Goal: Check status: Check status

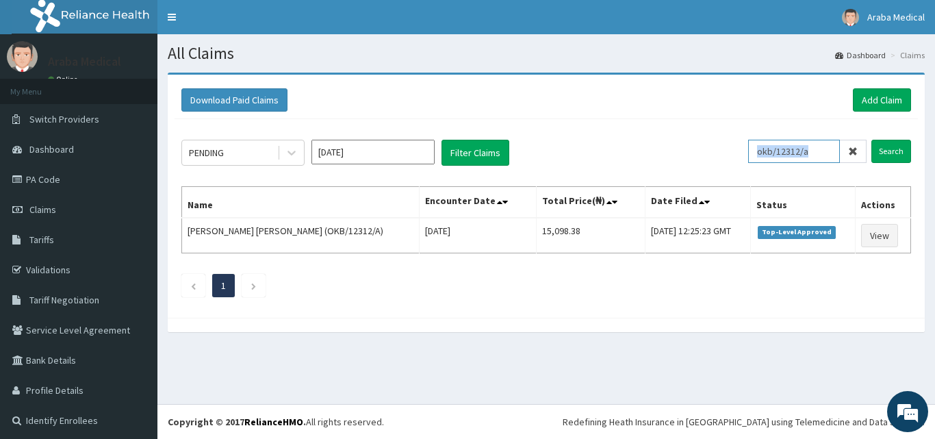
click at [827, 146] on input "okb/12312/a" at bounding box center [794, 151] width 92 height 23
click at [848, 153] on icon at bounding box center [853, 151] width 10 height 10
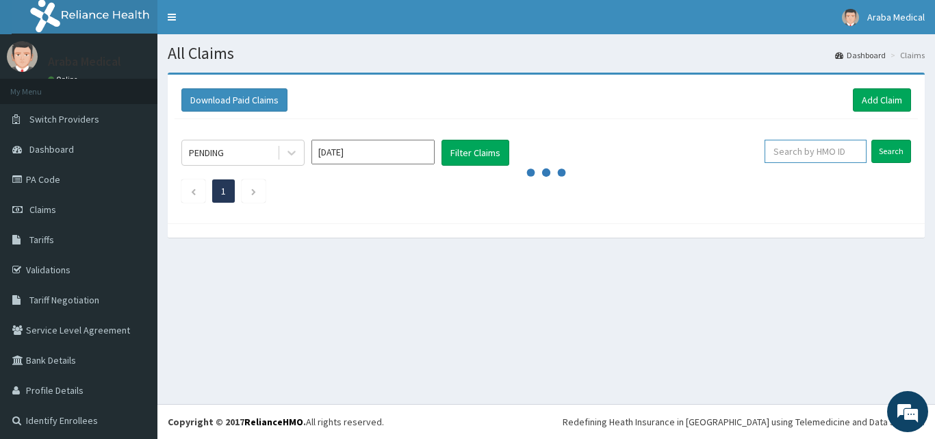
click at [808, 159] on input "text" at bounding box center [815, 151] width 102 height 23
click at [796, 154] on input "nrn/1" at bounding box center [794, 151] width 92 height 23
type input "nrn/10029/b"
drag, startPoint x: 812, startPoint y: 153, endPoint x: 673, endPoint y: 138, distance: 139.1
click at [673, 138] on div "PENDING Oct 2025 Filter Claims nrn/10029/b Search 1" at bounding box center [546, 167] width 743 height 97
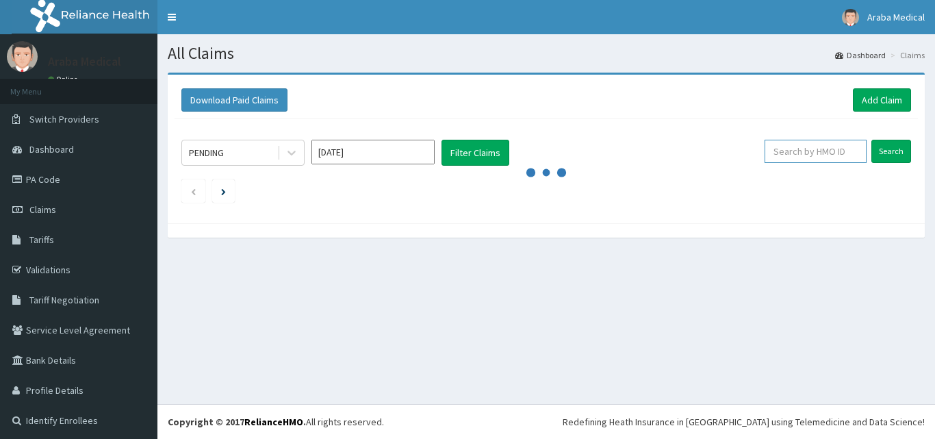
click at [814, 159] on input "text" at bounding box center [815, 151] width 102 height 23
paste input "nrn/10029/b"
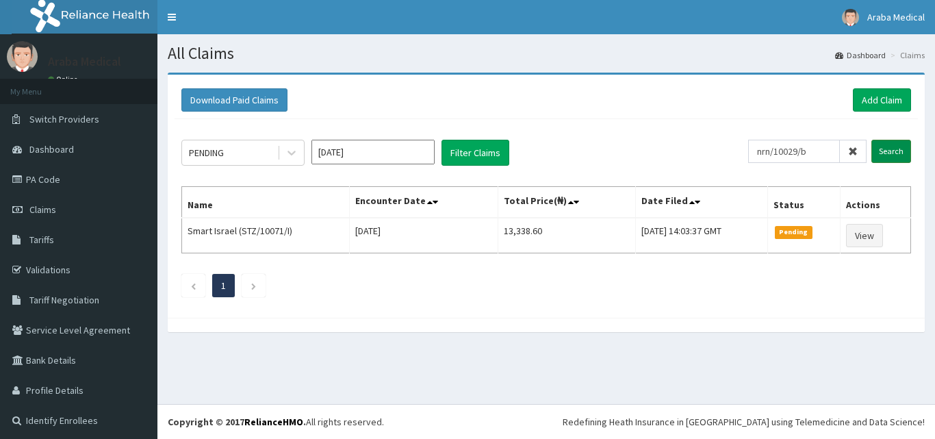
click at [877, 151] on input "Search" at bounding box center [891, 151] width 40 height 23
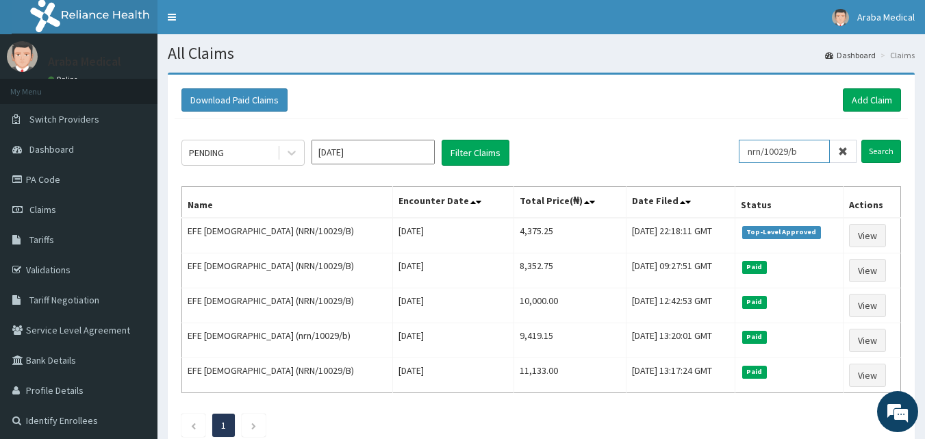
drag, startPoint x: 818, startPoint y: 149, endPoint x: 682, endPoint y: 112, distance: 141.1
click at [682, 112] on div "Download Paid Claims Add Claim × Note you can only download claims within a max…" at bounding box center [541, 266] width 747 height 383
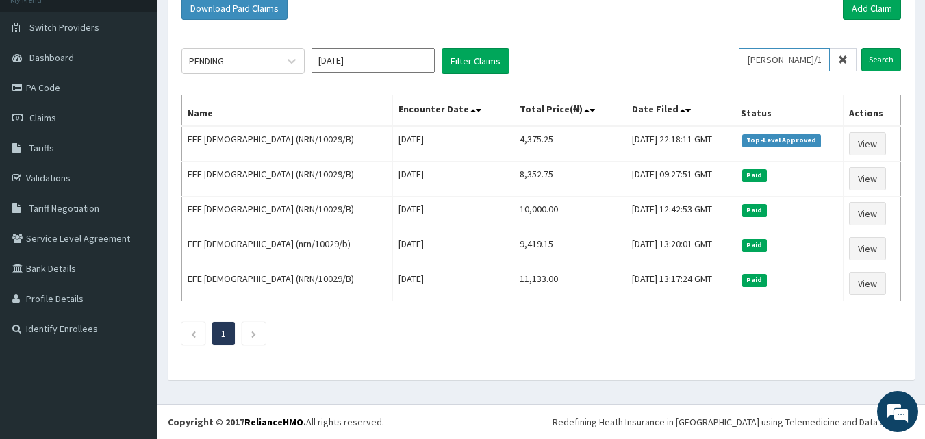
type input "rbt/10034/a"
click at [861, 48] on input "Search" at bounding box center [881, 59] width 40 height 23
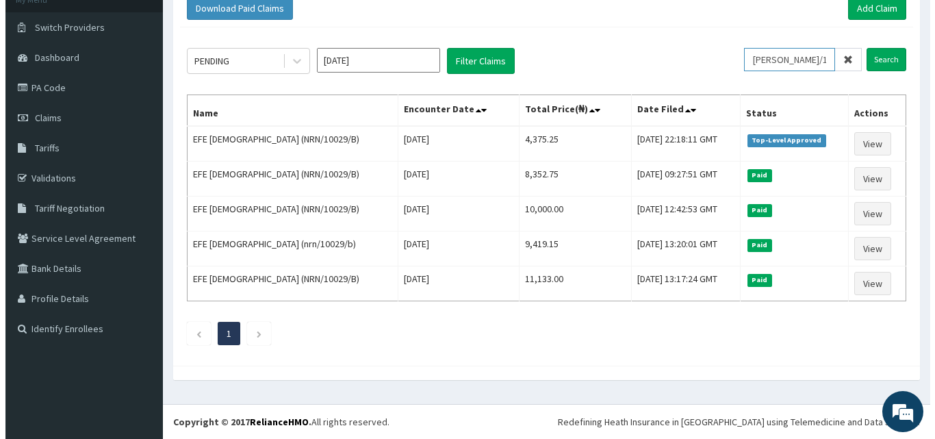
scroll to position [0, 0]
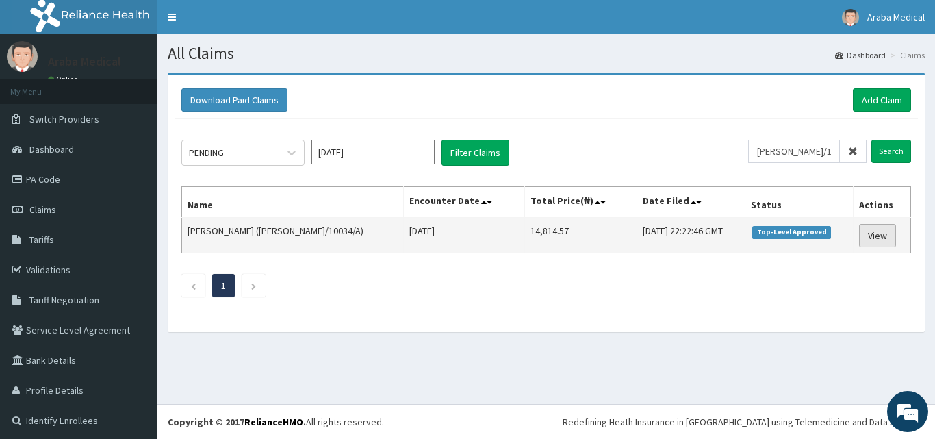
click at [859, 236] on link "View" at bounding box center [877, 235] width 37 height 23
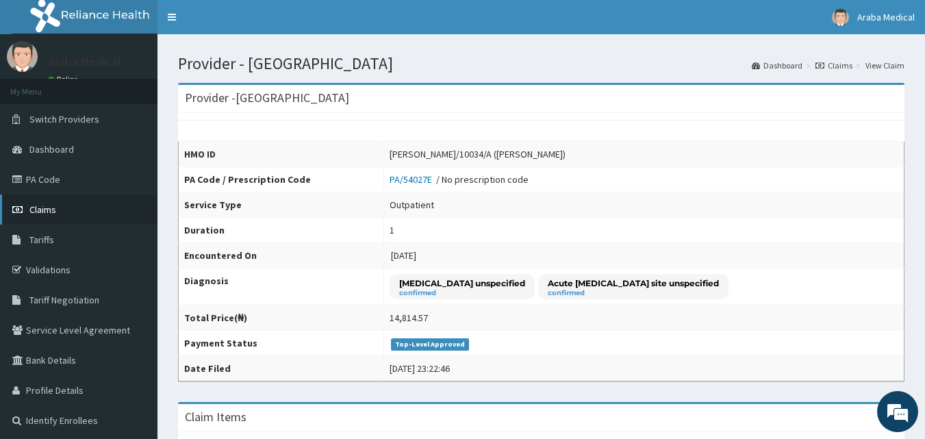
click at [84, 204] on link "Claims" at bounding box center [78, 209] width 157 height 30
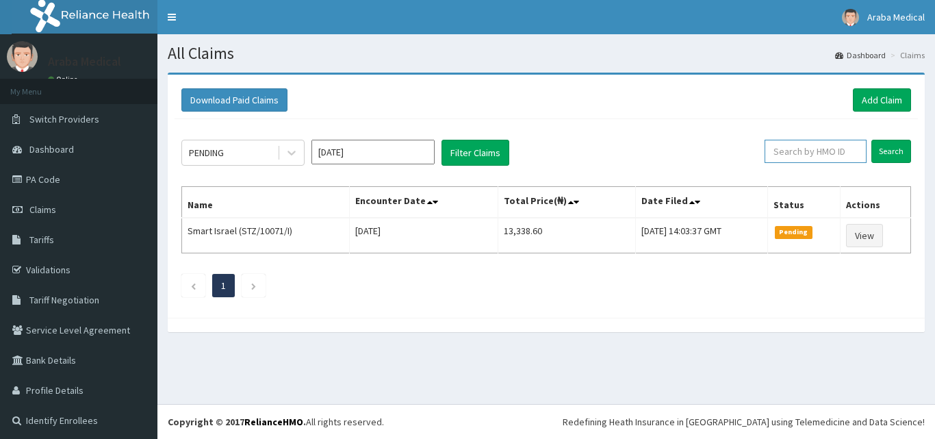
click at [803, 149] on input "text" at bounding box center [815, 151] width 102 height 23
type input "wec/10011/b"
click at [871, 140] on input "Search" at bounding box center [891, 151] width 40 height 23
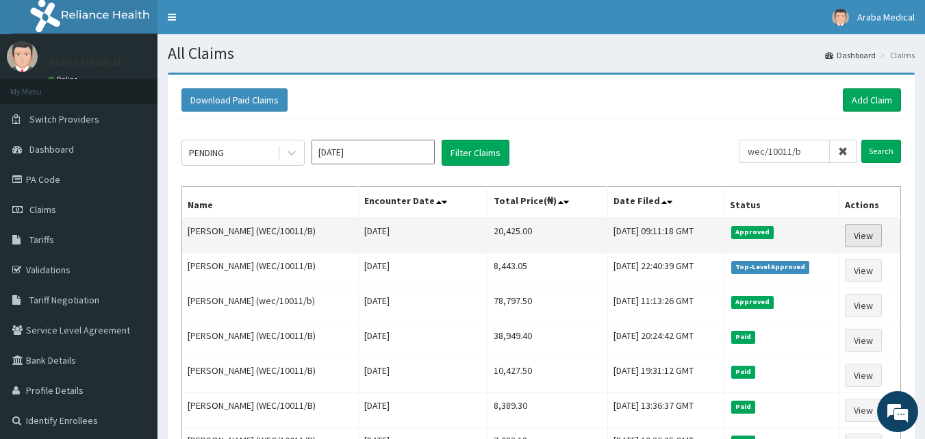
click at [868, 234] on link "View" at bounding box center [862, 235] width 37 height 23
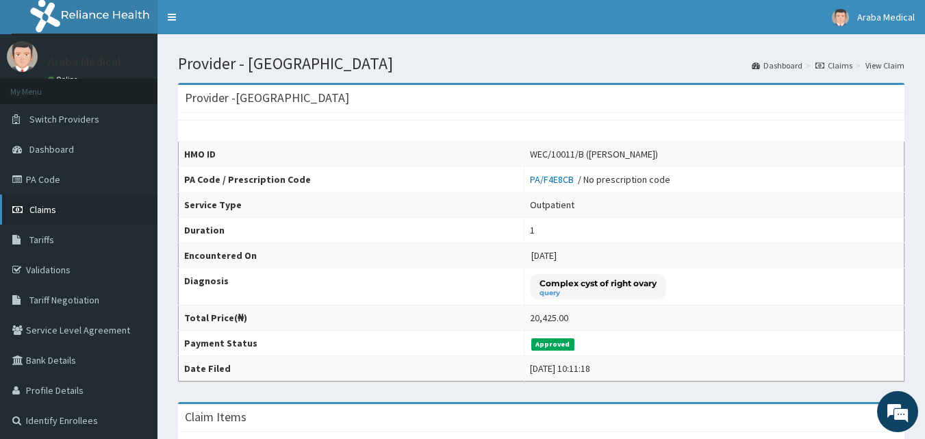
click at [62, 203] on link "Claims" at bounding box center [78, 209] width 157 height 30
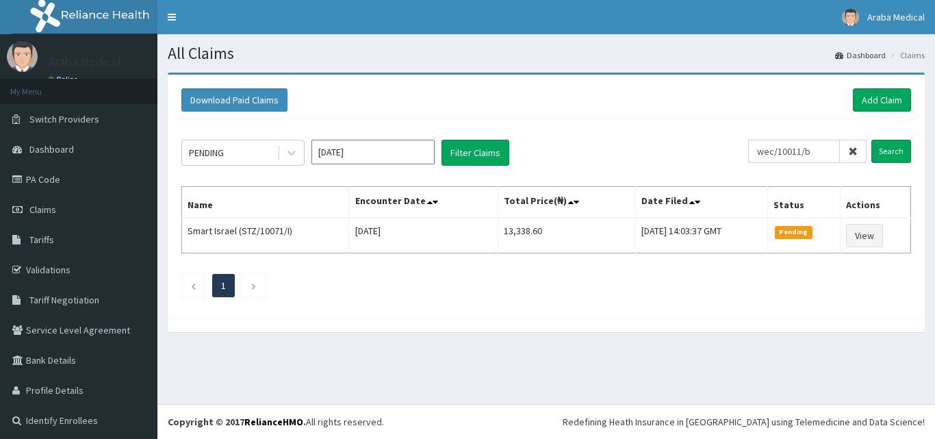
click at [871, 140] on input "Search" at bounding box center [891, 151] width 40 height 23
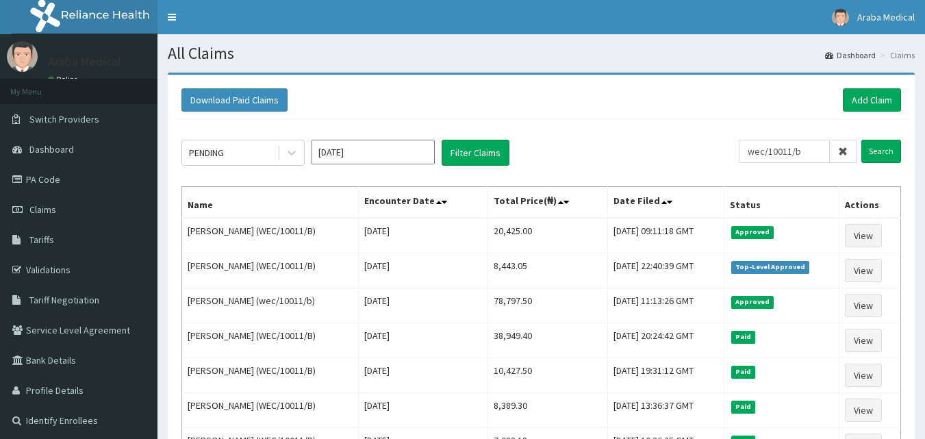
drag, startPoint x: 816, startPoint y: 160, endPoint x: 669, endPoint y: 122, distance: 151.2
click at [670, 122] on div "PENDING Oct 2025 Filter Claims wec/10011/b Search Name Encounter Date Total Pri…" at bounding box center [541, 389] width 733 height 541
click at [861, 140] on input "Search" at bounding box center [881, 151] width 40 height 23
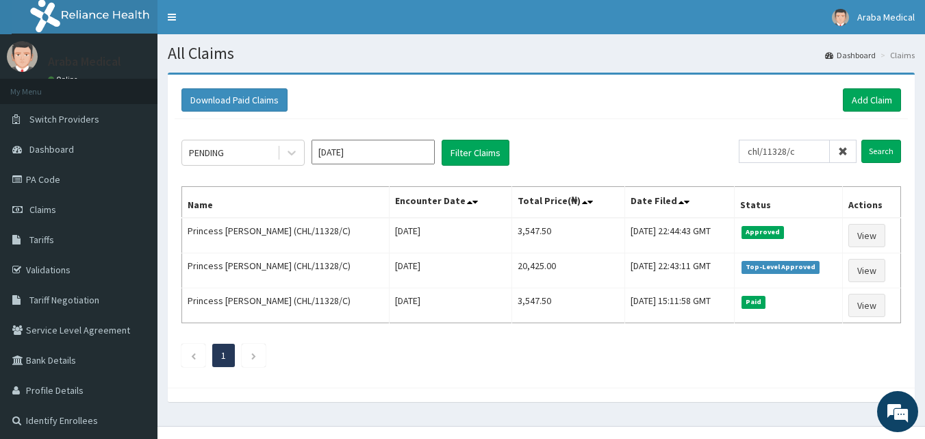
drag, startPoint x: 828, startPoint y: 146, endPoint x: 675, endPoint y: 146, distance: 152.6
click at [677, 146] on div "PENDING Oct 2025 Filter Claims chl/11328/c Search" at bounding box center [540, 153] width 719 height 26
click at [861, 140] on input "Search" at bounding box center [881, 151] width 40 height 23
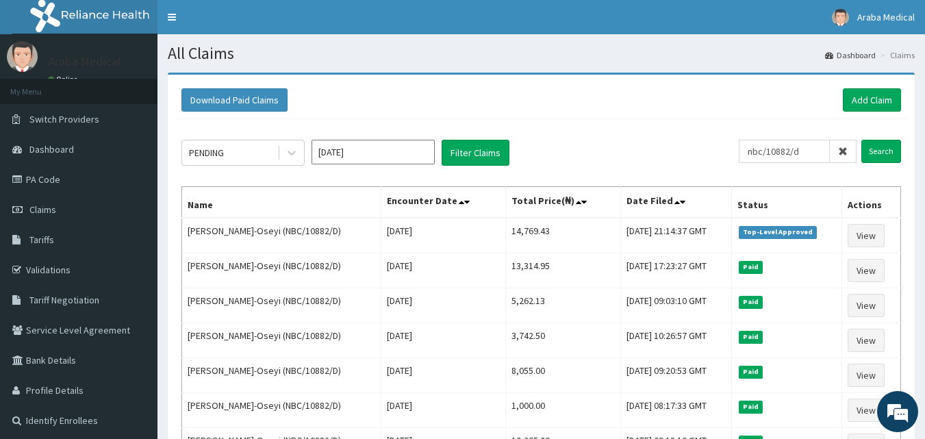
drag, startPoint x: 810, startPoint y: 154, endPoint x: 688, endPoint y: 138, distance: 123.6
click at [688, 138] on div "PENDING Oct 2025 Filter Claims nbc/10882/d Search Name Encounter Date Total Pri…" at bounding box center [541, 319] width 733 height 401
click at [772, 151] on input "npp/10152/a" at bounding box center [783, 151] width 91 height 23
click at [799, 151] on input "nlp/10152/a" at bounding box center [783, 151] width 91 height 23
click at [818, 153] on input "nlp/10008/a" at bounding box center [783, 151] width 91 height 23
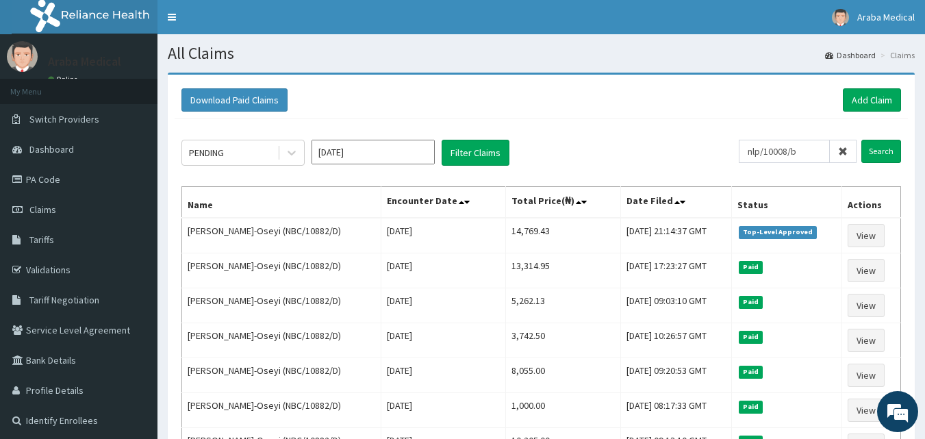
click at [861, 140] on input "Search" at bounding box center [881, 151] width 40 height 23
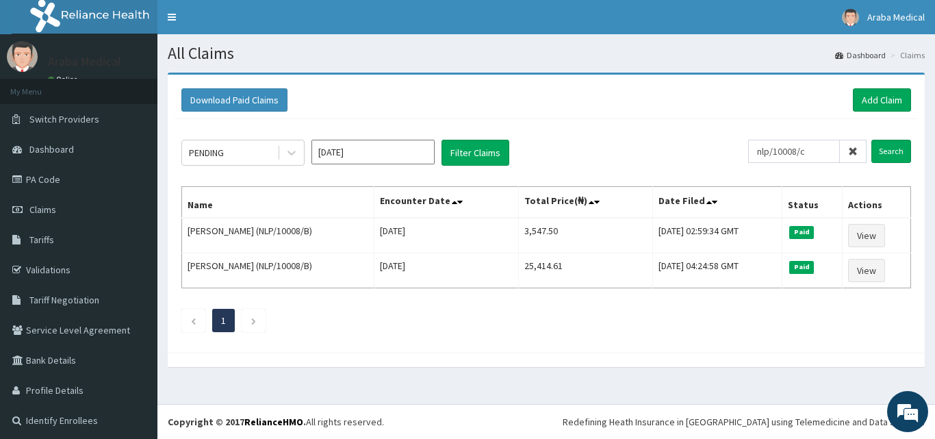
type input "nlp/10008/c"
click at [871, 140] on input "Search" at bounding box center [891, 151] width 40 height 23
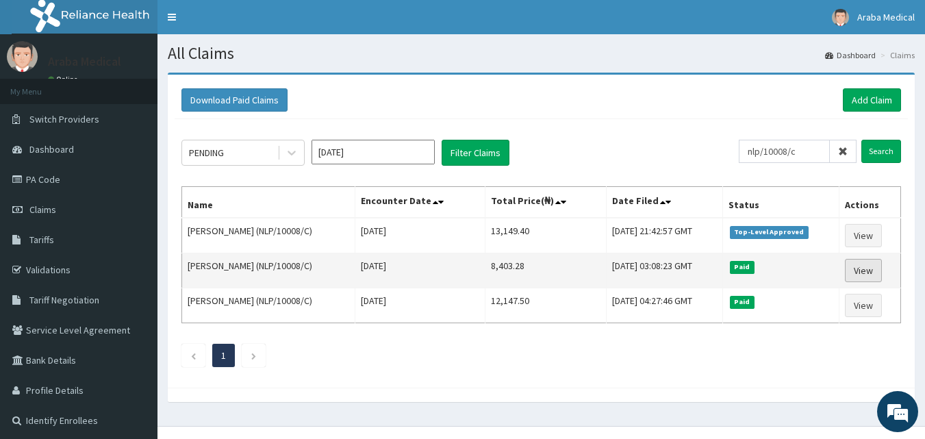
click at [874, 269] on link "View" at bounding box center [862, 270] width 37 height 23
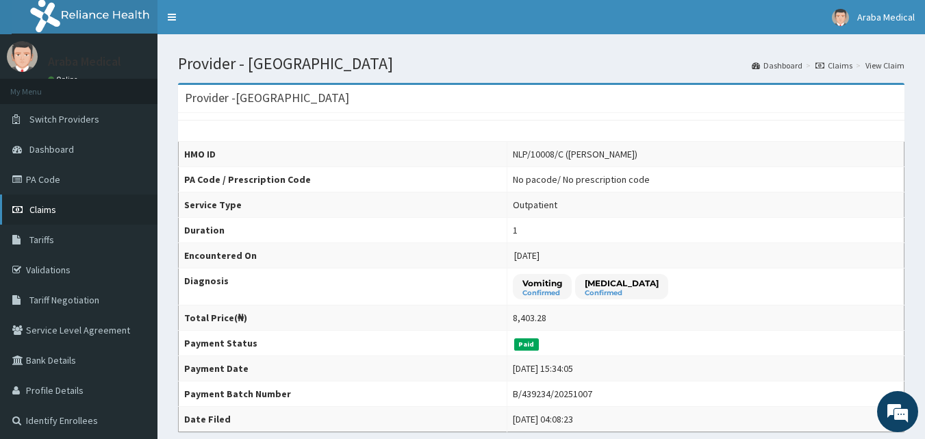
click at [64, 214] on link "Claims" at bounding box center [78, 209] width 157 height 30
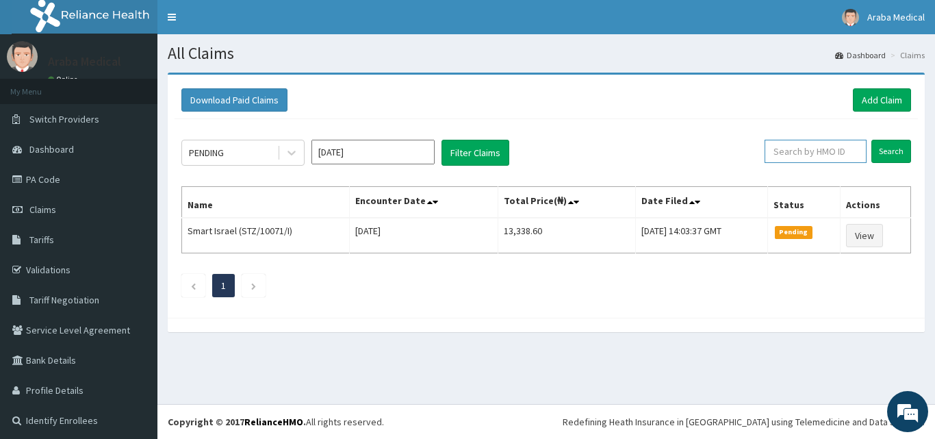
click at [798, 147] on input "text" at bounding box center [815, 151] width 102 height 23
click at [871, 140] on input "Search" at bounding box center [891, 151] width 40 height 23
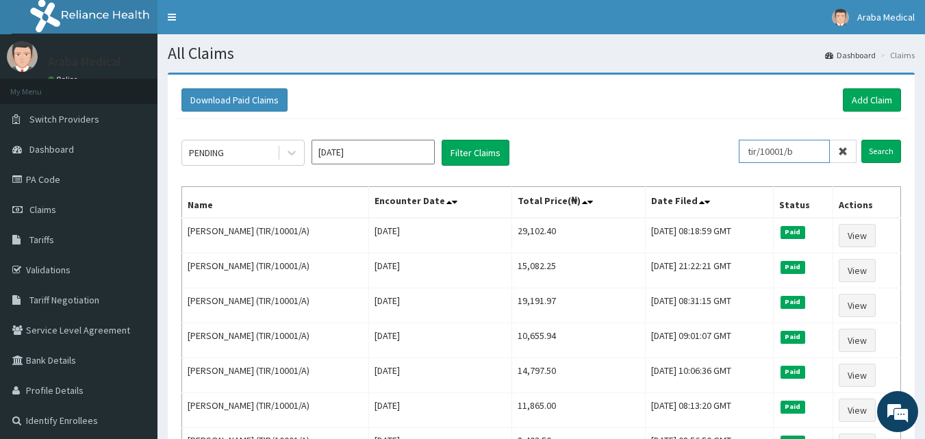
click at [861, 140] on input "Search" at bounding box center [881, 151] width 40 height 23
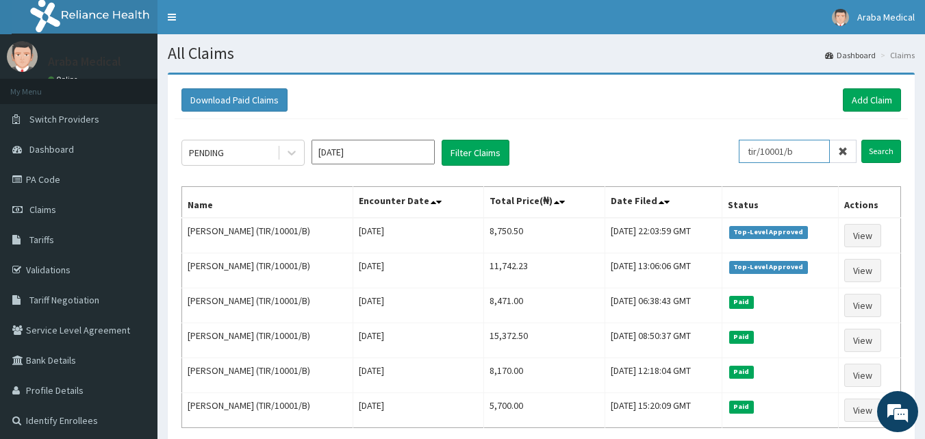
drag, startPoint x: 786, startPoint y: 143, endPoint x: 629, endPoint y: 116, distance: 159.8
click at [631, 116] on div "Download Paid Claims Add Claim × Note you can only download claims within a max…" at bounding box center [541, 283] width 747 height 417
click at [861, 140] on input "Search" at bounding box center [881, 151] width 40 height 23
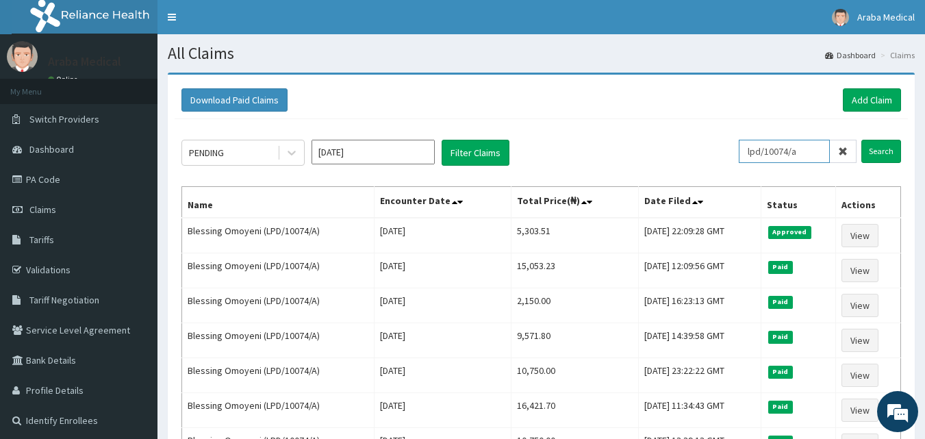
drag, startPoint x: 816, startPoint y: 155, endPoint x: 663, endPoint y: 151, distance: 152.7
click at [666, 150] on div "PENDING [DATE] Filter Claims lpd/10074/a Search" at bounding box center [540, 153] width 719 height 26
click at [861, 140] on input "Search" at bounding box center [881, 151] width 40 height 23
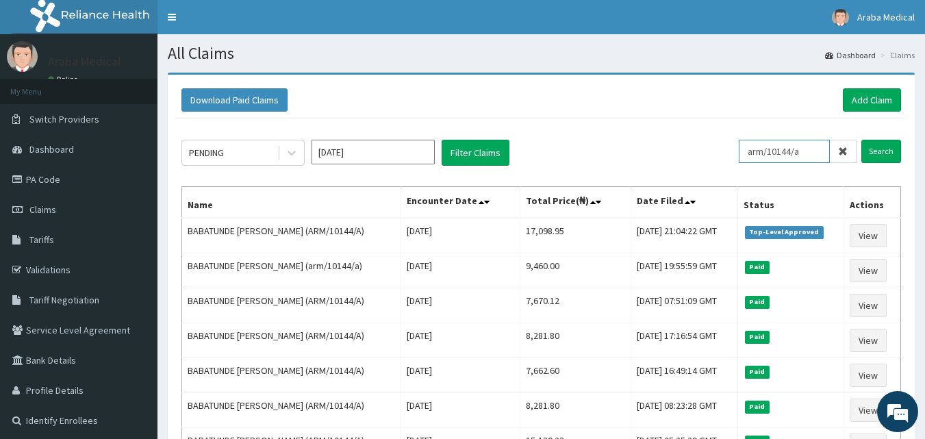
drag, startPoint x: 772, startPoint y: 150, endPoint x: 739, endPoint y: 150, distance: 32.8
click at [740, 150] on div "PENDING [DATE] Filter Claims arm/10144/a Search" at bounding box center [540, 153] width 719 height 26
click at [792, 153] on input "air/10144/a" at bounding box center [783, 151] width 91 height 23
click at [829, 144] on input "air/10007/a" at bounding box center [783, 151] width 91 height 23
type input "air/10007/b"
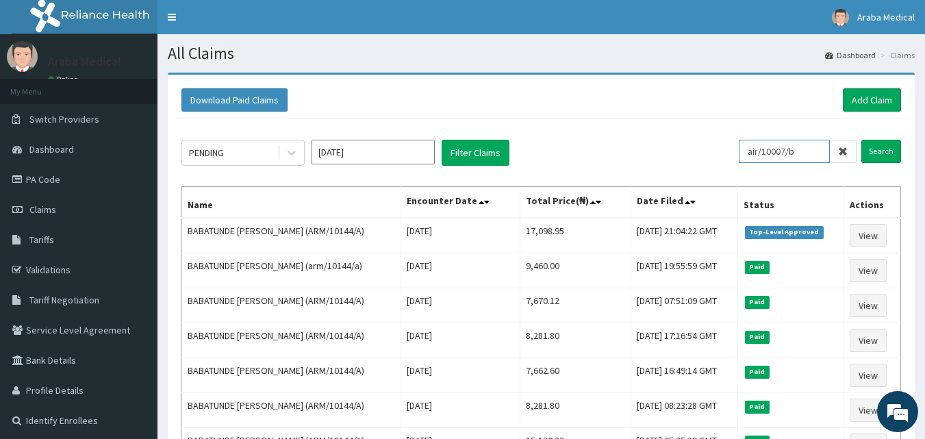
click at [861, 140] on input "Search" at bounding box center [881, 151] width 40 height 23
